Goal: Task Accomplishment & Management: Manage account settings

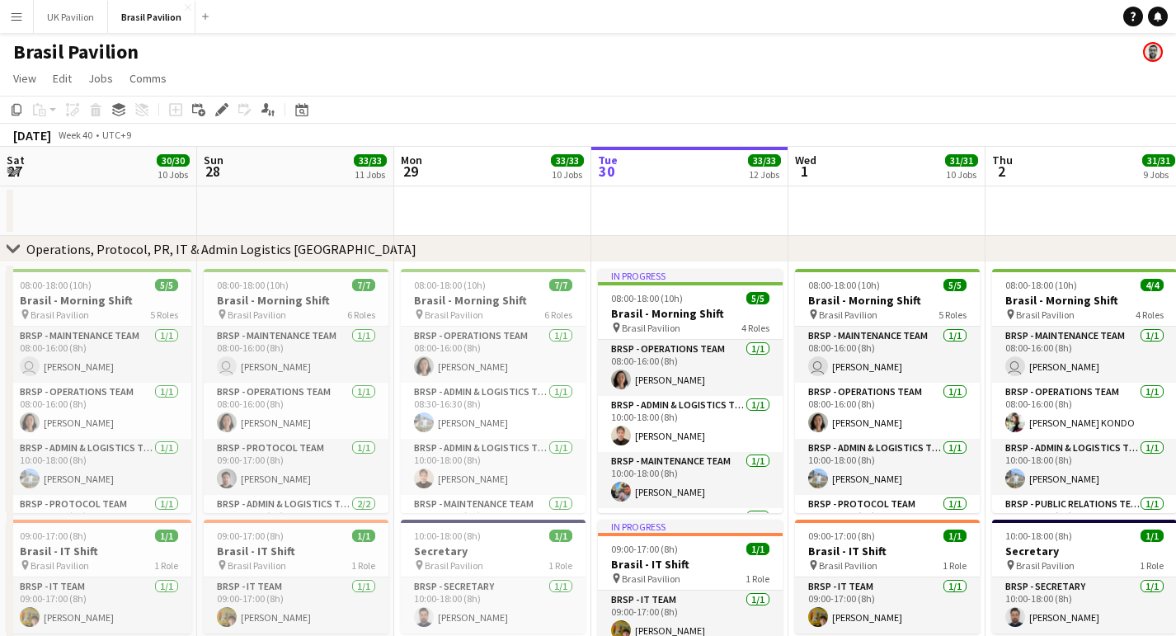
scroll to position [0, 394]
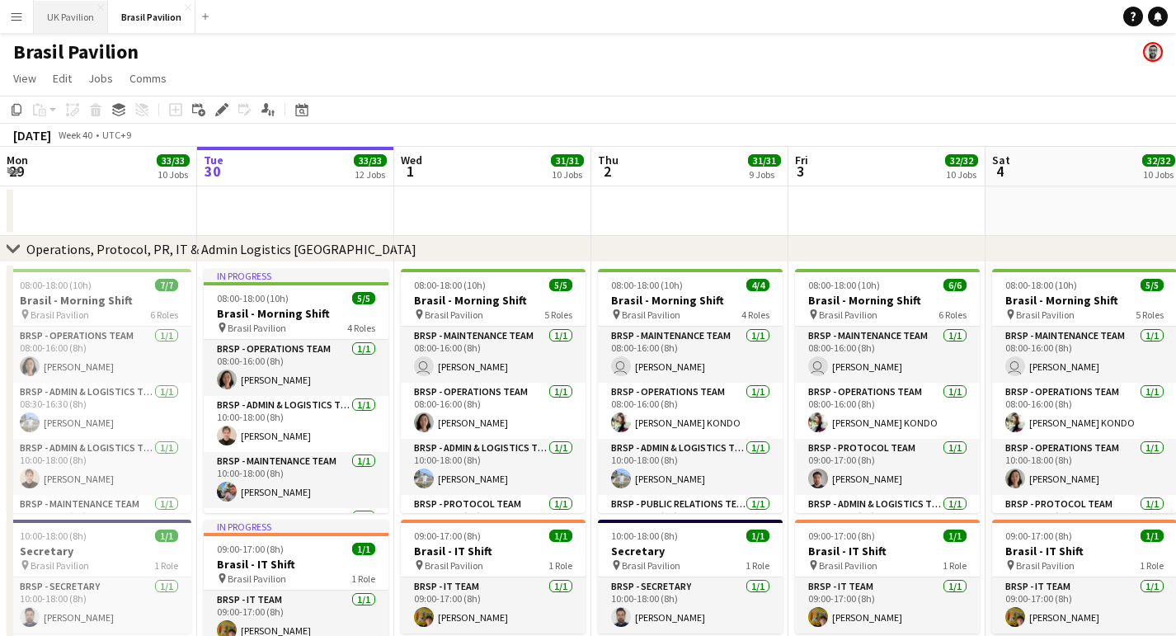
click at [92, 19] on button "UK Pavilion Close" at bounding box center [71, 17] width 74 height 32
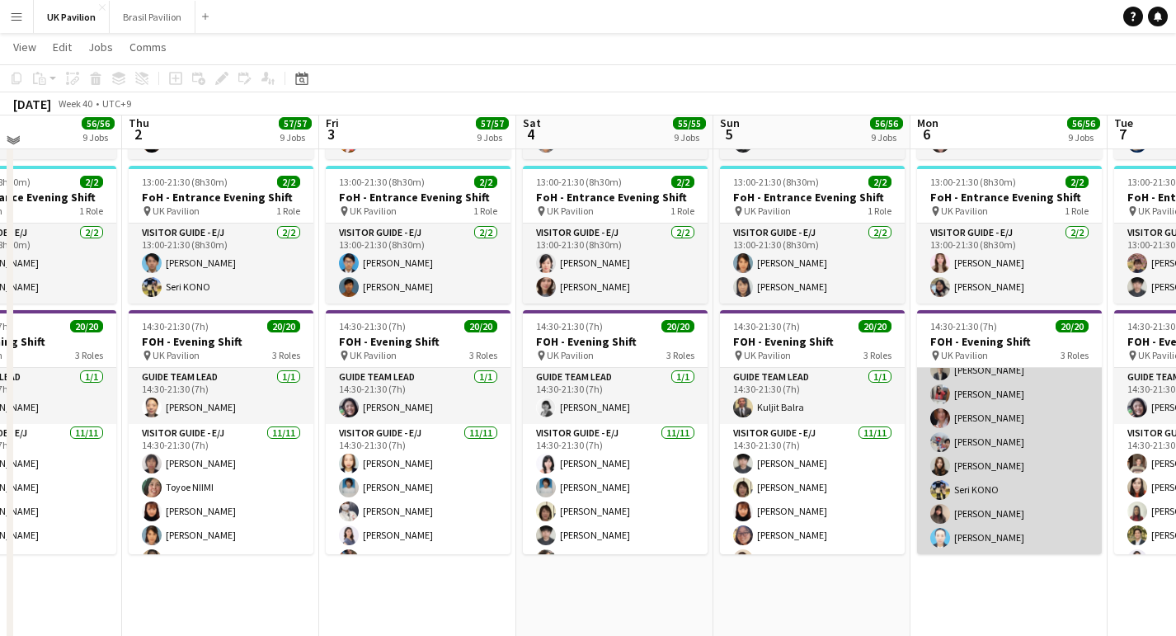
scroll to position [1628, 0]
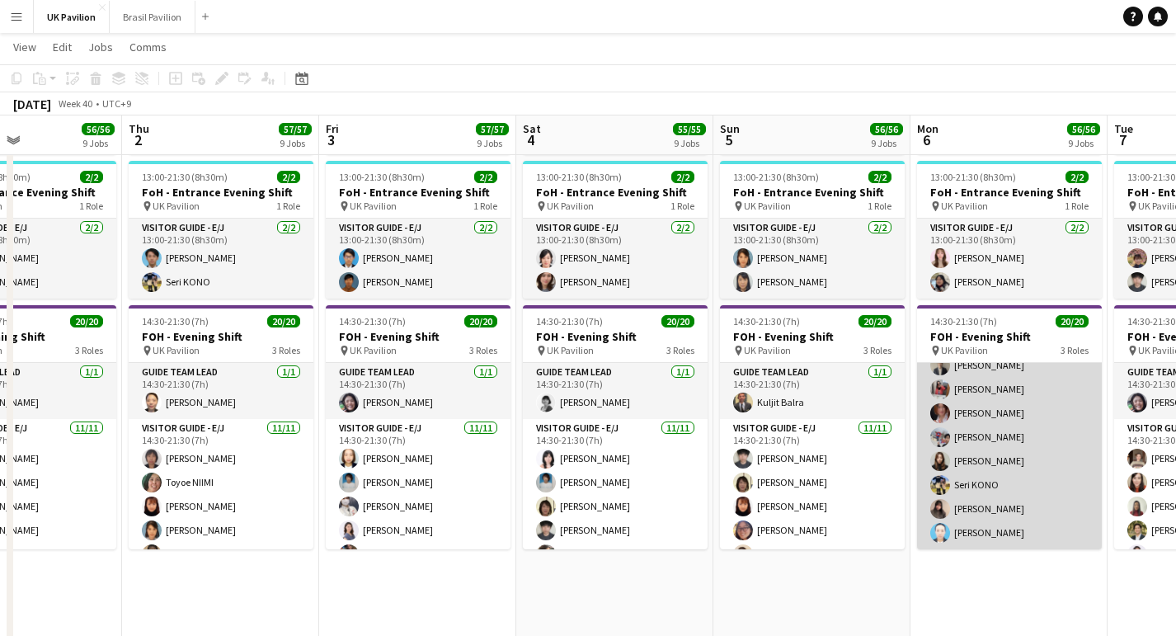
click at [967, 549] on app-card-role "Visitor Guide - J [DATE] 14:30-21:30 (7h) [PERSON_NAME] [PERSON_NAME] Daiki [PE…" at bounding box center [1009, 437] width 185 height 223
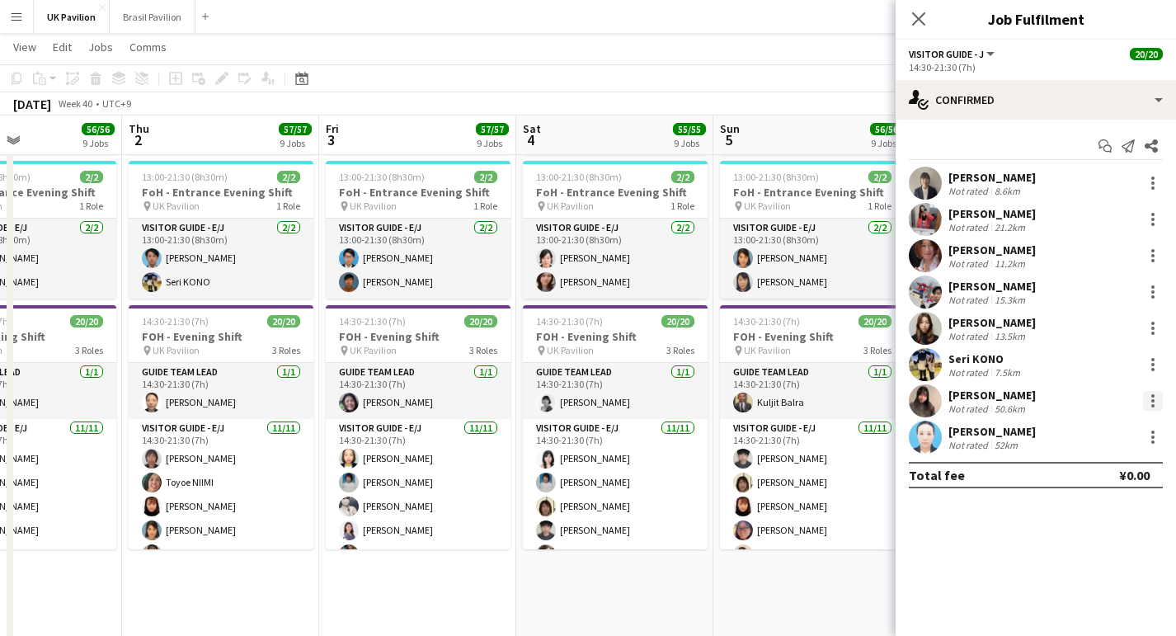
click at [1152, 402] on div at bounding box center [1152, 400] width 3 height 3
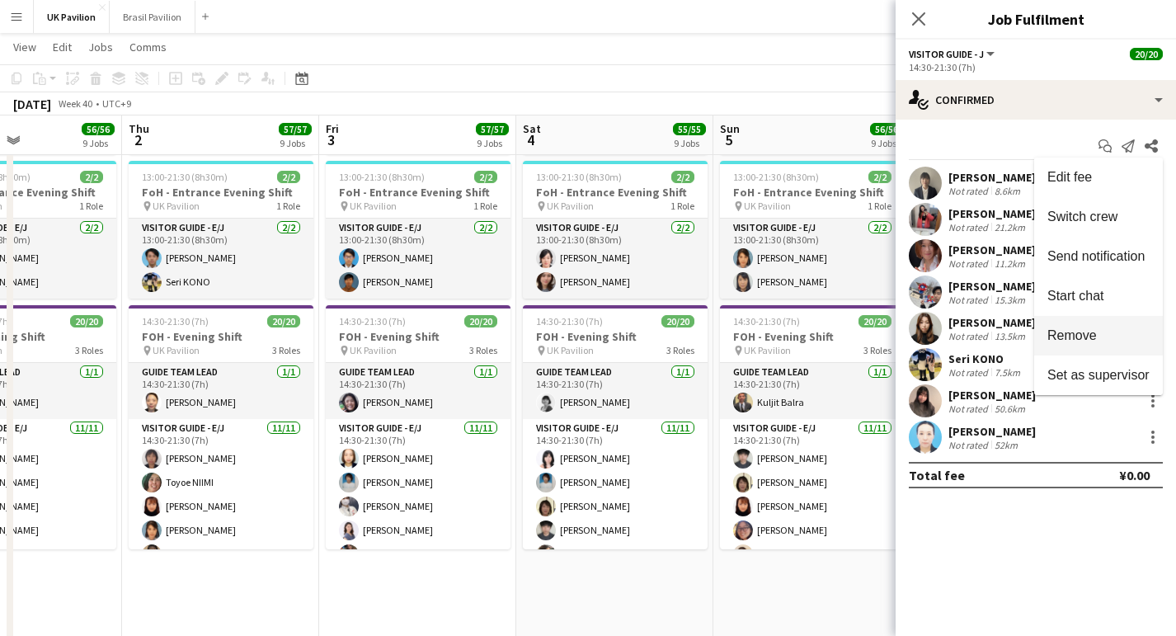
click at [1100, 346] on button "Remove" at bounding box center [1098, 336] width 129 height 40
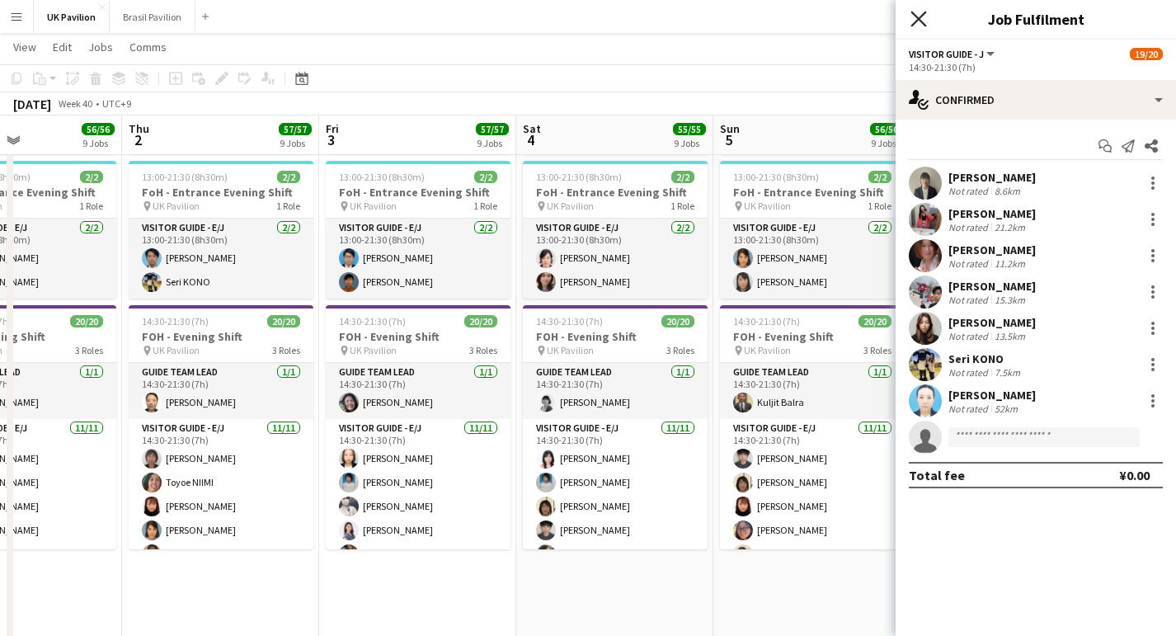
click at [917, 17] on icon at bounding box center [918, 19] width 16 height 16
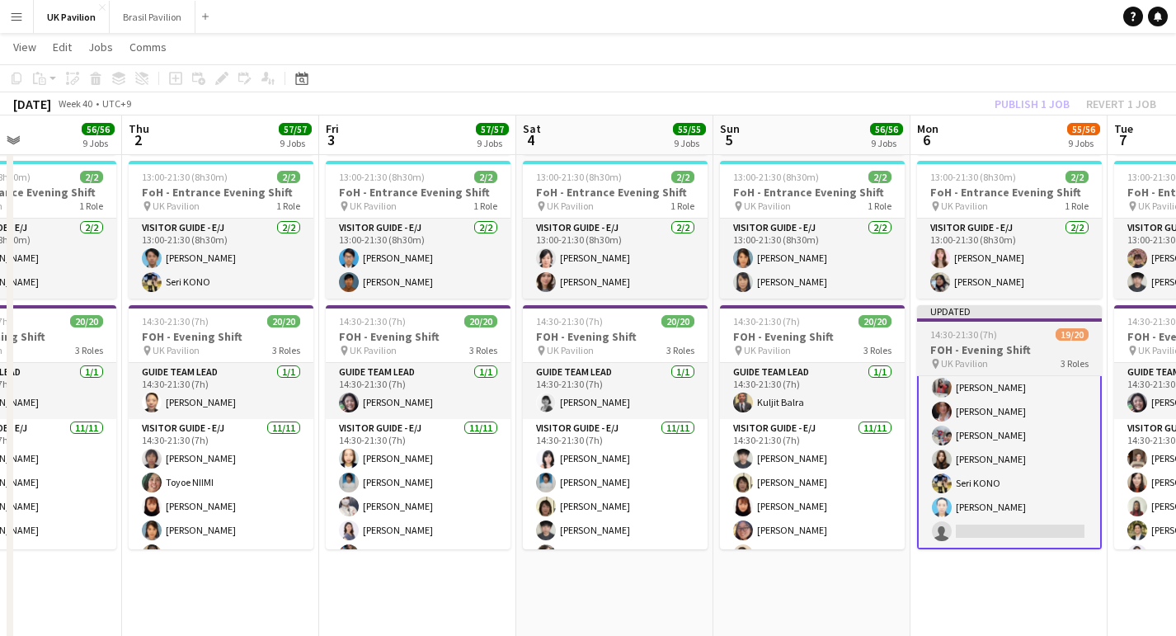
click at [991, 357] on h3 "FOH - Evening Shift" at bounding box center [1009, 349] width 185 height 15
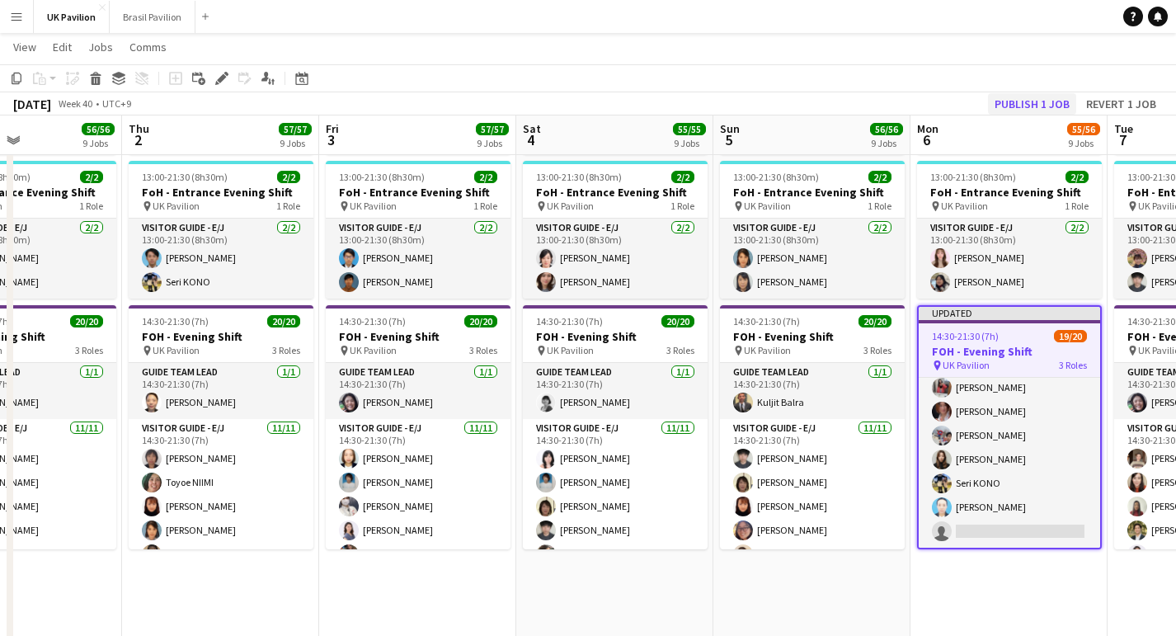
click at [997, 106] on button "Publish 1 job" at bounding box center [1032, 103] width 88 height 21
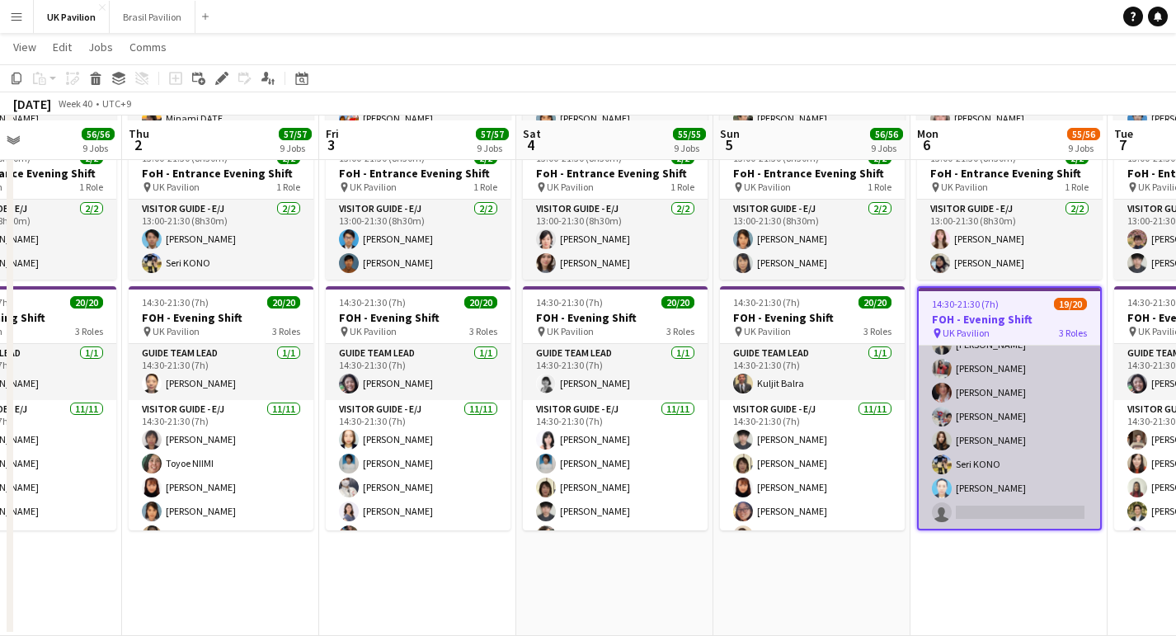
scroll to position [409, 0]
click at [994, 528] on app-card-role "Visitor Guide - J [DATE] 14:30-21:30 (7h) [PERSON_NAME] [PERSON_NAME] Daiki [PE…" at bounding box center [1008, 416] width 181 height 223
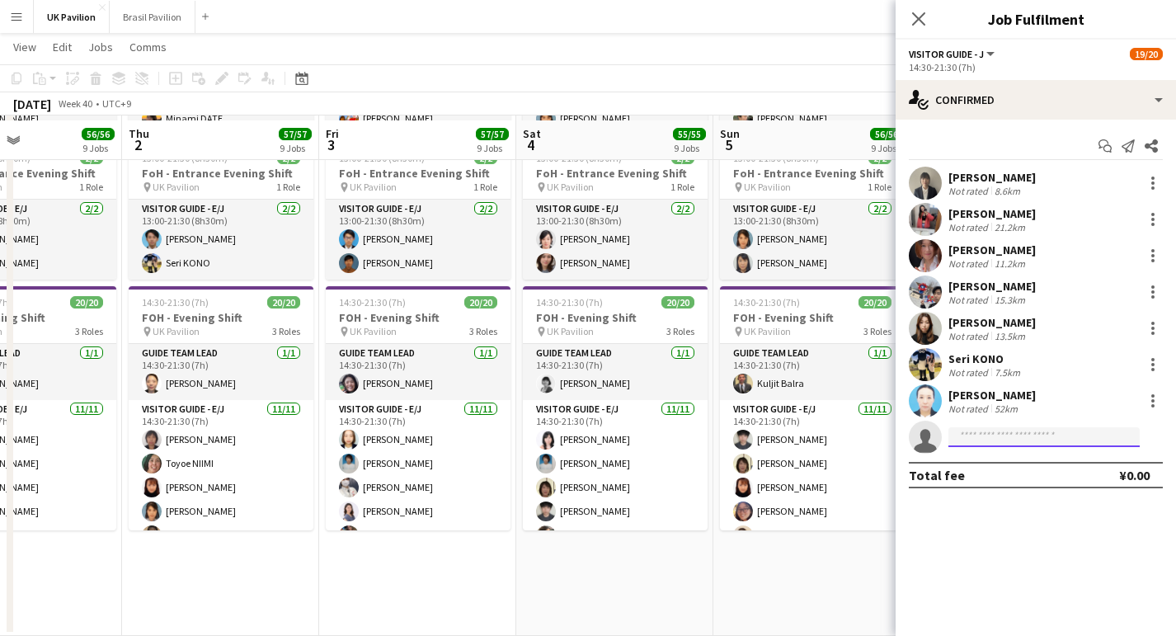
click at [969, 444] on input at bounding box center [1043, 437] width 191 height 20
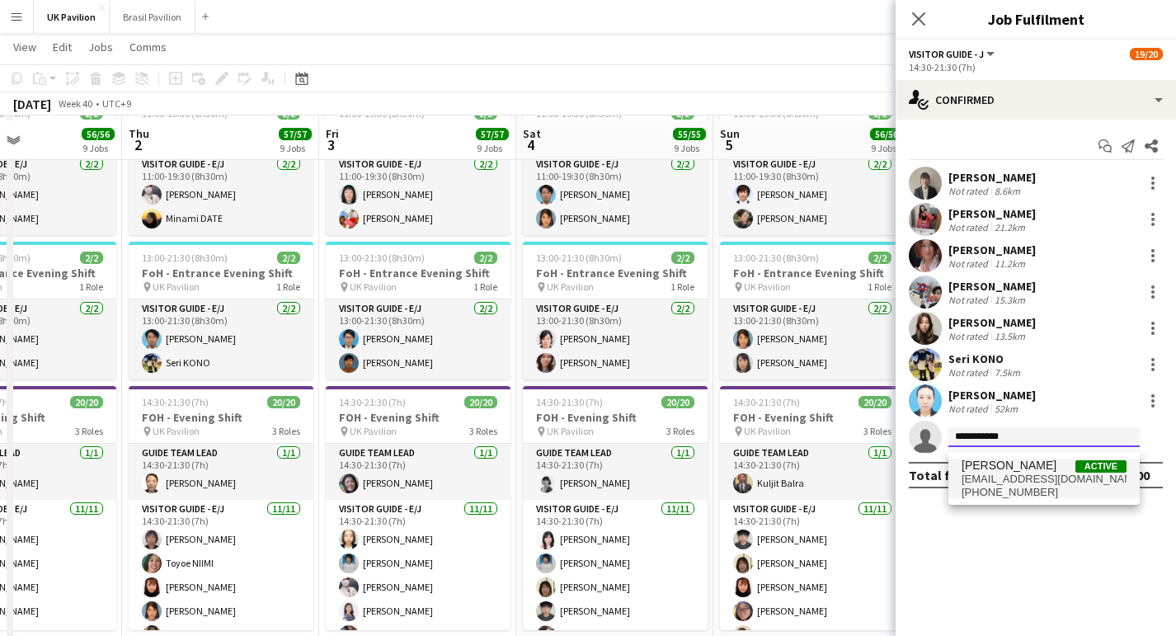
scroll to position [1528, 0]
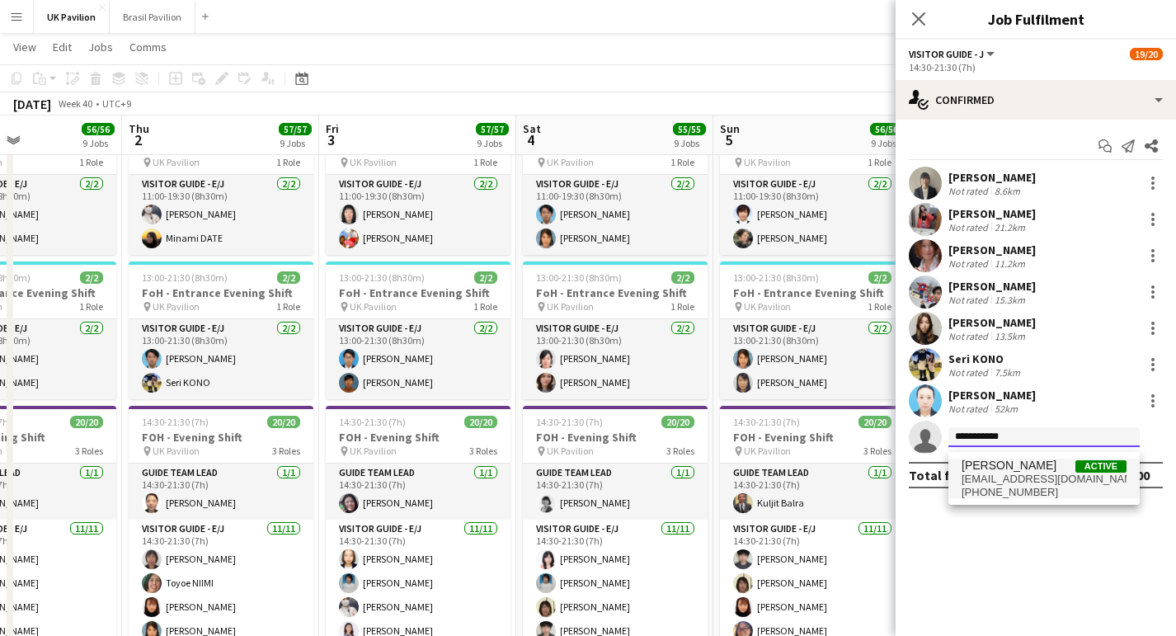
type input "**********"
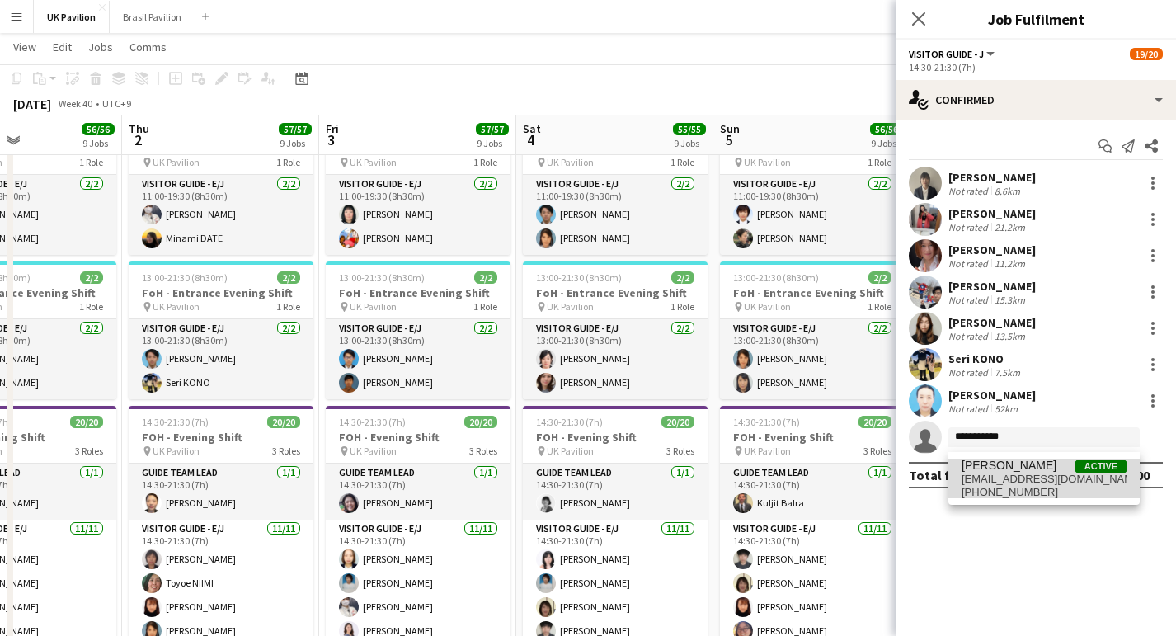
click at [1015, 475] on span "[EMAIL_ADDRESS][DOMAIN_NAME]" at bounding box center [1043, 478] width 165 height 13
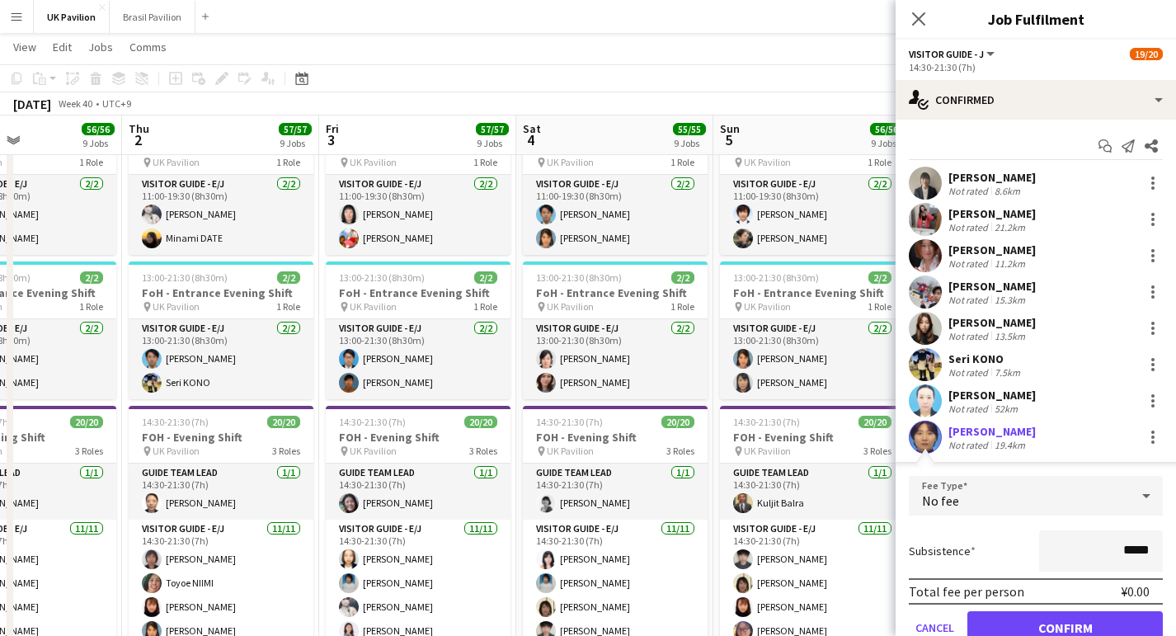
click at [1051, 627] on button "Confirm" at bounding box center [1064, 627] width 195 height 33
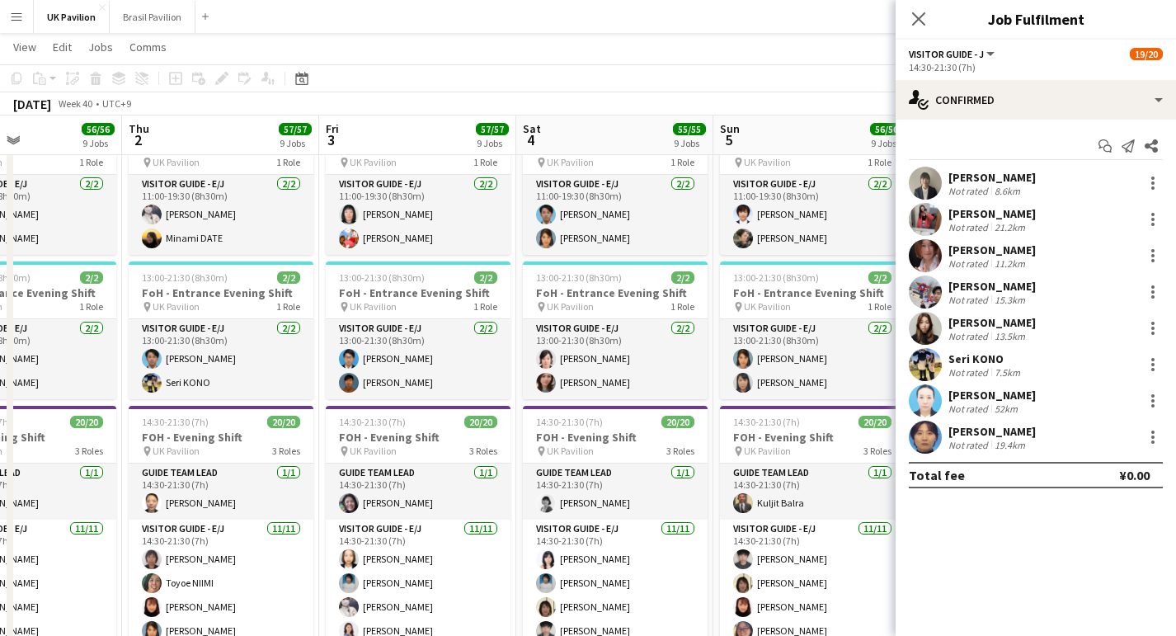
click at [917, 16] on icon at bounding box center [918, 18] width 13 height 13
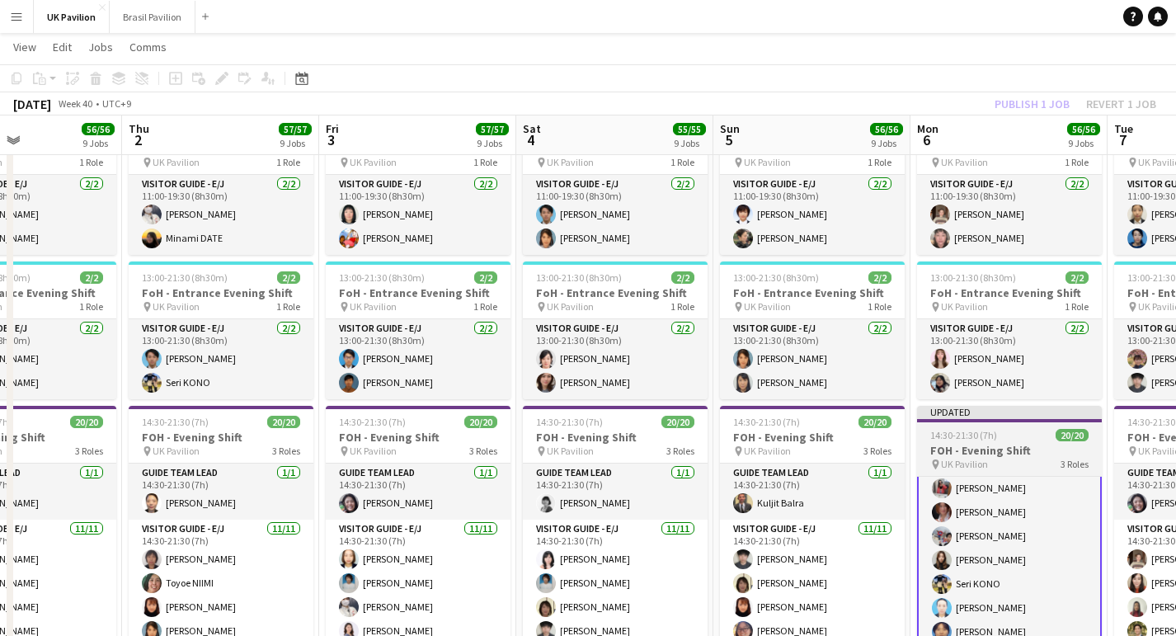
click at [973, 458] on h3 "FOH - Evening Shift" at bounding box center [1009, 450] width 185 height 15
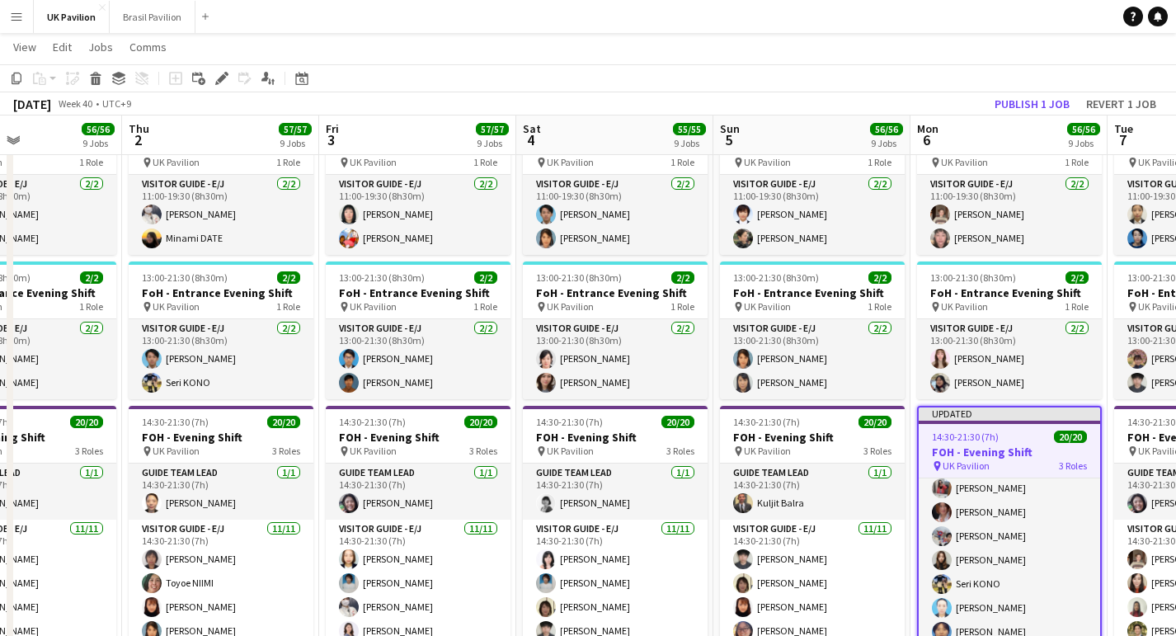
click at [988, 107] on button "Publish 1 job" at bounding box center [1032, 103] width 88 height 21
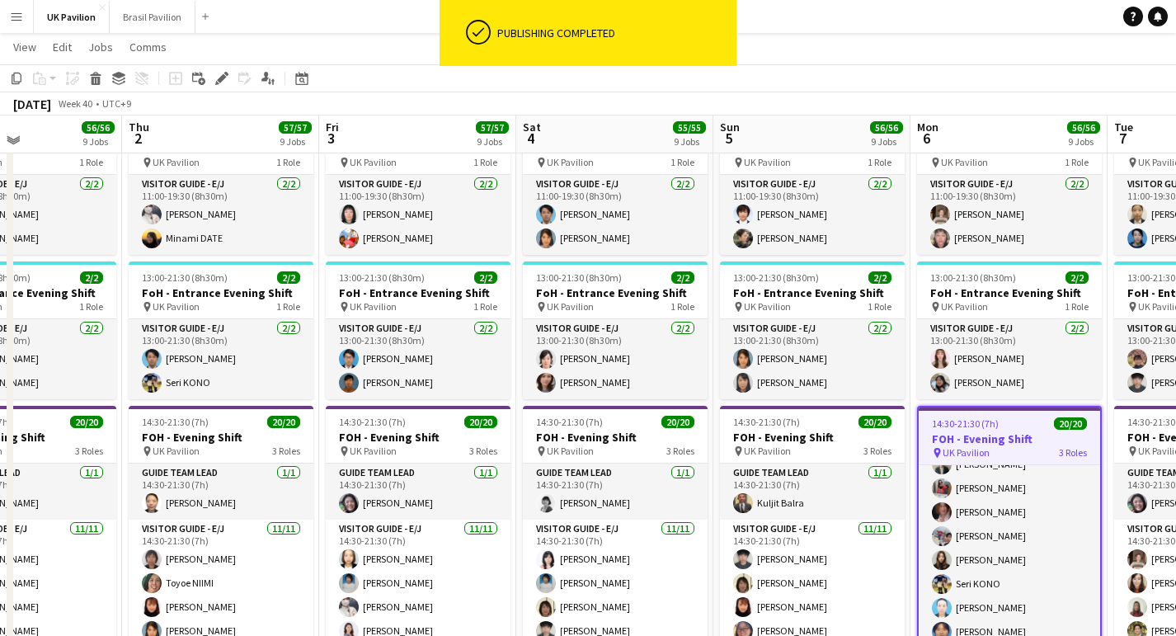
scroll to position [1522, 0]
